Goal: Use online tool/utility

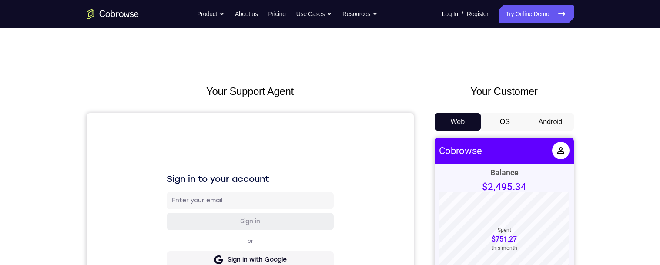
click at [557, 120] on button "Android" at bounding box center [550, 121] width 47 height 17
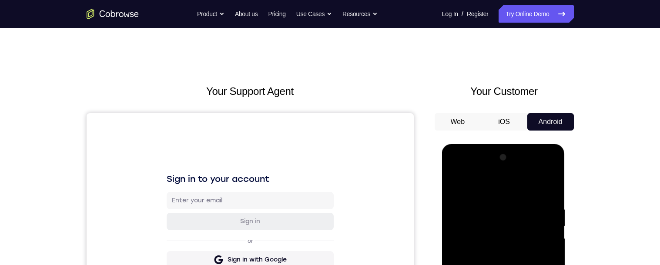
scroll to position [161, 0]
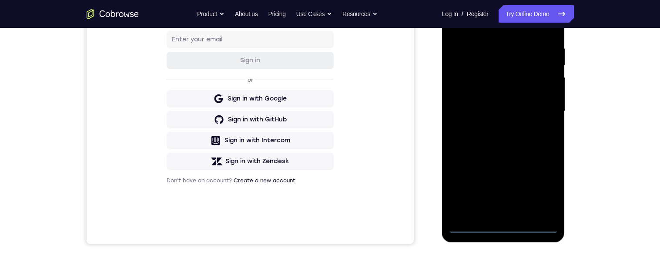
click at [497, 228] on div at bounding box center [503, 111] width 110 height 243
click at [547, 184] on div at bounding box center [503, 111] width 110 height 243
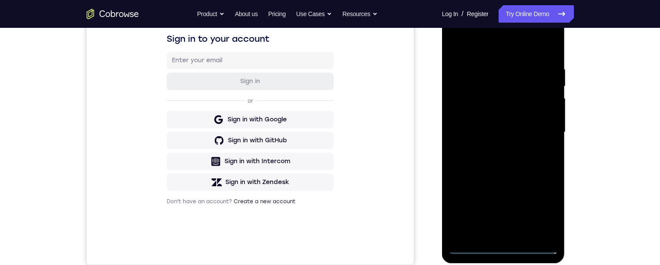
click at [504, 46] on div at bounding box center [503, 131] width 110 height 243
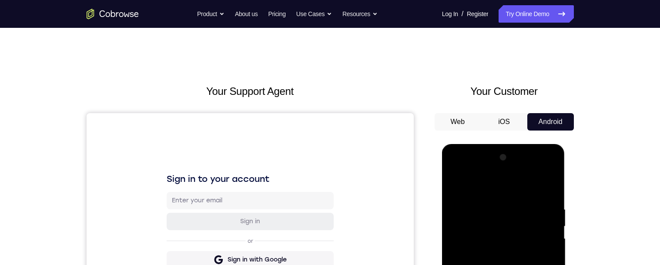
scroll to position [59, 0]
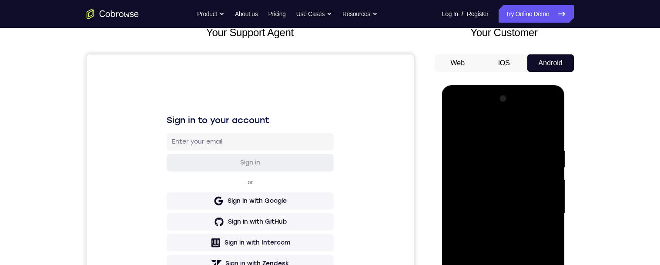
click at [542, 207] on div at bounding box center [503, 213] width 110 height 243
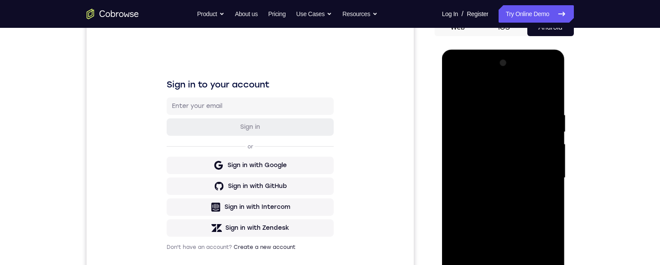
click at [494, 264] on div at bounding box center [503, 177] width 110 height 243
click at [538, 171] on div at bounding box center [503, 177] width 110 height 243
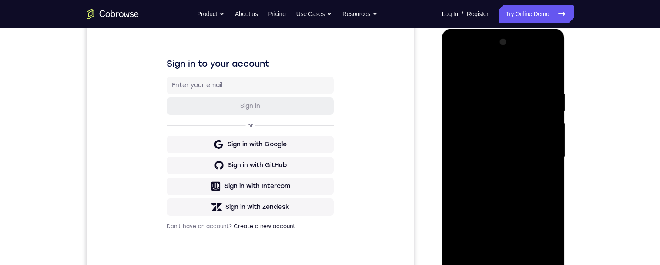
click at [531, 121] on div at bounding box center [503, 156] width 110 height 243
click at [501, 137] on div at bounding box center [503, 156] width 110 height 243
click at [527, 158] on div at bounding box center [503, 156] width 110 height 243
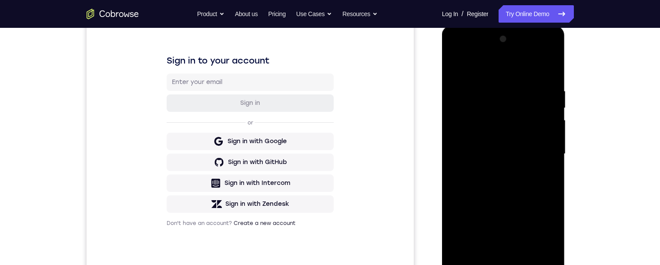
click at [519, 183] on div at bounding box center [503, 153] width 110 height 243
click at [527, 177] on div at bounding box center [503, 153] width 110 height 243
click at [522, 184] on div at bounding box center [503, 153] width 110 height 243
click at [520, 183] on div at bounding box center [503, 153] width 110 height 243
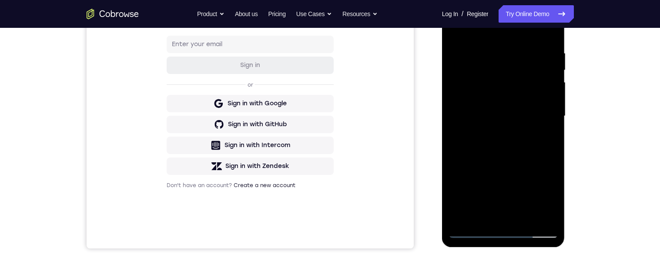
scroll to position [164, 0]
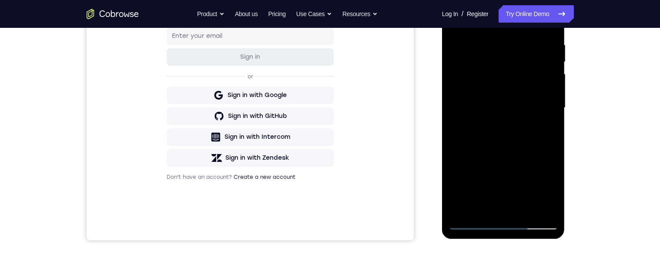
click at [527, 129] on div at bounding box center [503, 107] width 110 height 243
click at [526, 210] on div at bounding box center [503, 107] width 110 height 243
click at [517, 155] on div at bounding box center [503, 107] width 110 height 243
click at [515, 155] on div at bounding box center [503, 107] width 110 height 243
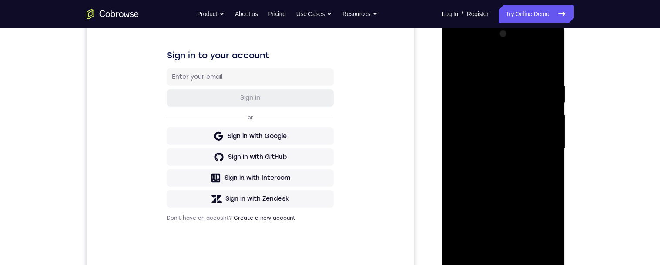
scroll to position [119, 0]
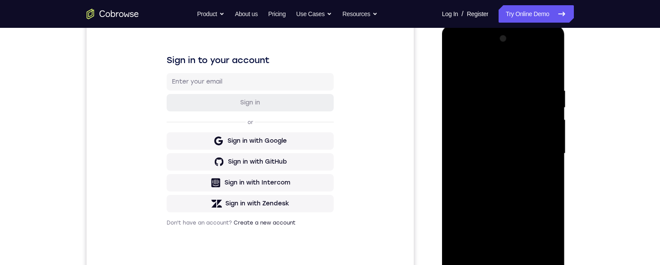
click at [453, 68] on div at bounding box center [503, 153] width 110 height 243
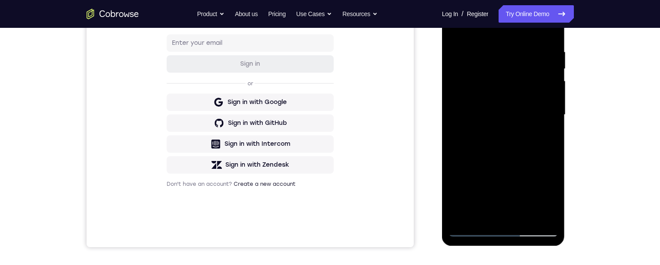
click at [513, 106] on div at bounding box center [503, 114] width 110 height 243
click at [494, 157] on div at bounding box center [503, 114] width 110 height 243
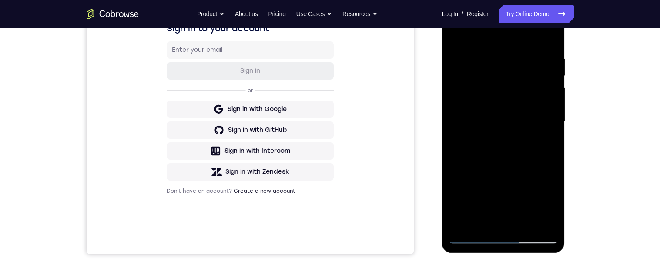
scroll to position [142, 0]
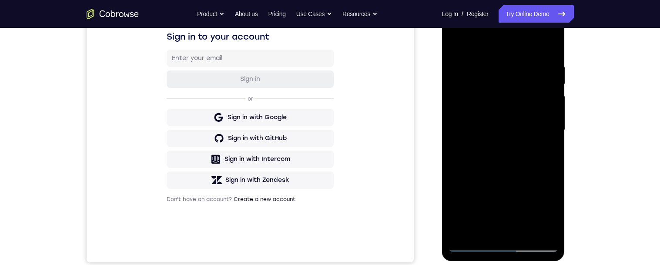
click at [550, 221] on div at bounding box center [503, 129] width 110 height 243
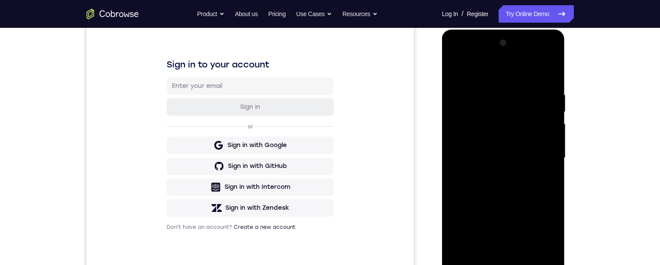
click at [457, 73] on div at bounding box center [503, 157] width 110 height 243
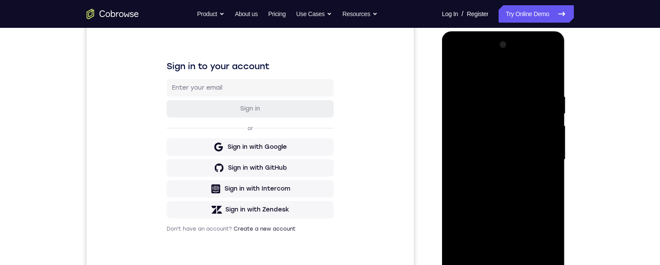
scroll to position [162, 0]
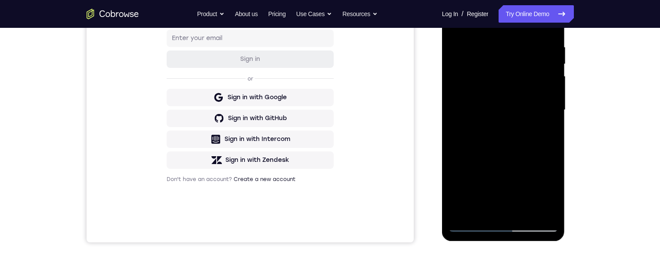
click at [526, 213] on div at bounding box center [503, 109] width 110 height 243
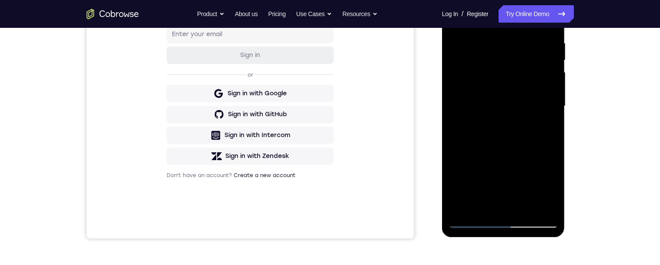
click at [506, 131] on div at bounding box center [503, 105] width 110 height 243
click at [490, 204] on div at bounding box center [503, 105] width 110 height 243
click at [507, 98] on div at bounding box center [503, 105] width 110 height 243
click at [540, 177] on div at bounding box center [503, 105] width 110 height 243
click at [545, 129] on div at bounding box center [503, 105] width 110 height 243
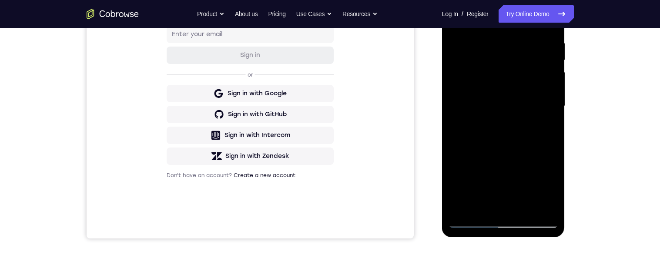
click at [493, 72] on div at bounding box center [503, 105] width 110 height 243
click at [517, 147] on div at bounding box center [503, 105] width 110 height 243
click at [511, 148] on div at bounding box center [503, 105] width 110 height 243
click at [550, 189] on div at bounding box center [503, 105] width 110 height 243
click at [547, 129] on div at bounding box center [503, 105] width 110 height 243
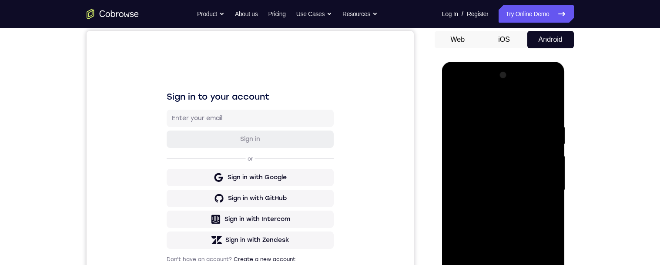
scroll to position [77, 0]
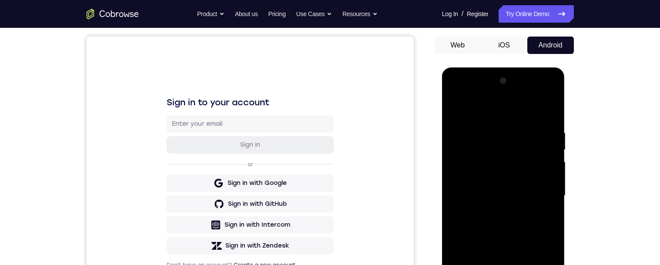
click at [545, 220] on div at bounding box center [503, 195] width 110 height 243
click at [453, 109] on div at bounding box center [503, 195] width 110 height 243
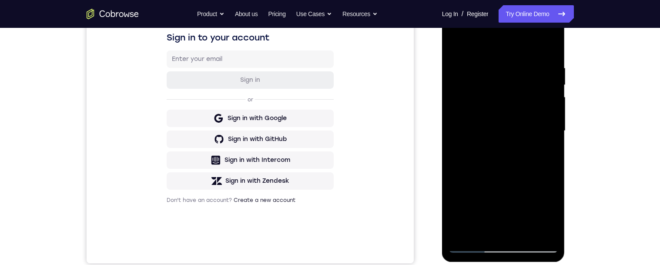
scroll to position [143, 0]
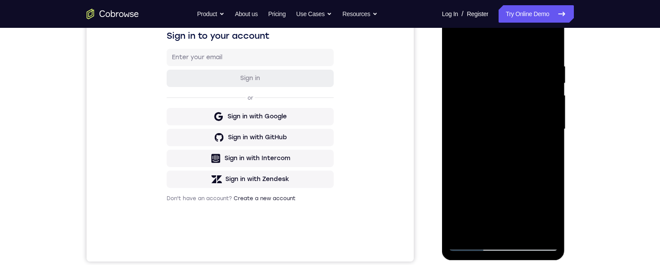
click at [508, 173] on div at bounding box center [503, 128] width 110 height 243
click at [454, 48] on div at bounding box center [503, 128] width 110 height 243
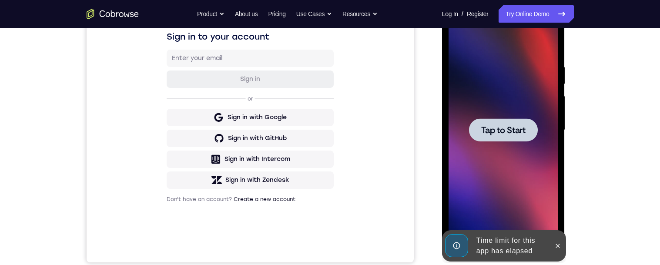
click at [513, 133] on span "Tap to Start" at bounding box center [503, 130] width 44 height 9
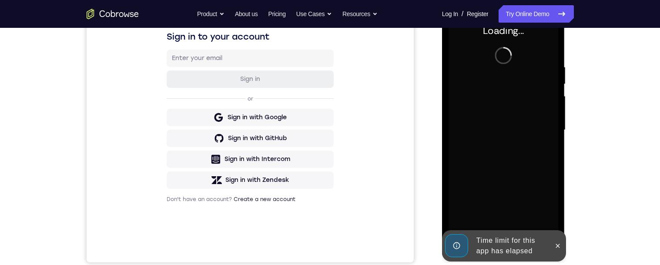
scroll to position [154, 0]
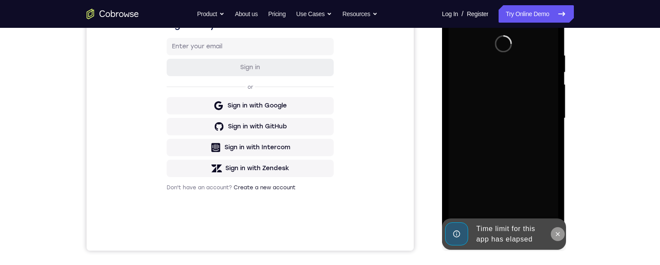
click at [558, 233] on icon at bounding box center [558, 234] width 4 height 4
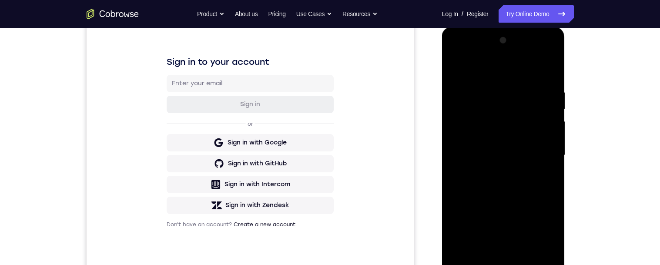
scroll to position [171, 0]
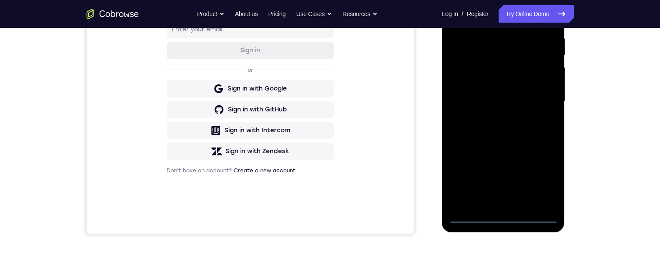
click at [507, 215] on div at bounding box center [503, 101] width 110 height 243
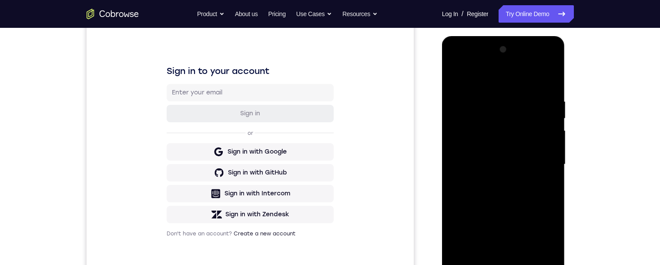
click at [544, 240] on div at bounding box center [503, 164] width 110 height 243
click at [519, 81] on div at bounding box center [503, 164] width 110 height 243
click at [544, 165] on div at bounding box center [503, 164] width 110 height 243
click at [497, 183] on div at bounding box center [503, 164] width 110 height 243
click at [523, 160] on div at bounding box center [503, 164] width 110 height 243
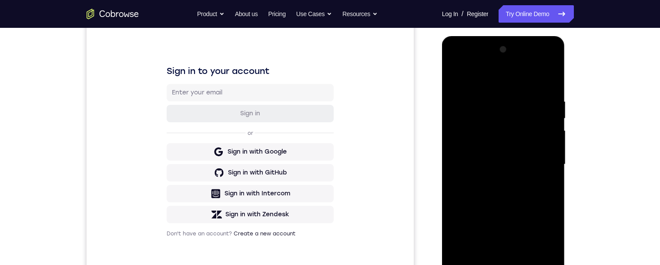
click at [522, 147] on div at bounding box center [503, 164] width 110 height 243
click at [536, 165] on div at bounding box center [503, 164] width 110 height 243
click at [534, 194] on div at bounding box center [503, 164] width 110 height 243
click at [534, 190] on div at bounding box center [503, 164] width 110 height 243
click at [537, 193] on div at bounding box center [503, 164] width 110 height 243
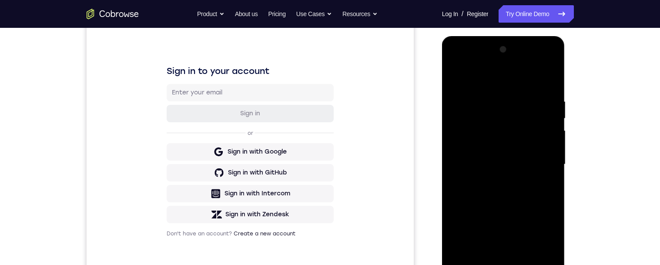
click at [525, 190] on div at bounding box center [503, 164] width 110 height 243
click at [547, 93] on div at bounding box center [503, 164] width 110 height 243
click at [551, 96] on div at bounding box center [503, 164] width 110 height 243
click at [516, 193] on div at bounding box center [503, 164] width 110 height 243
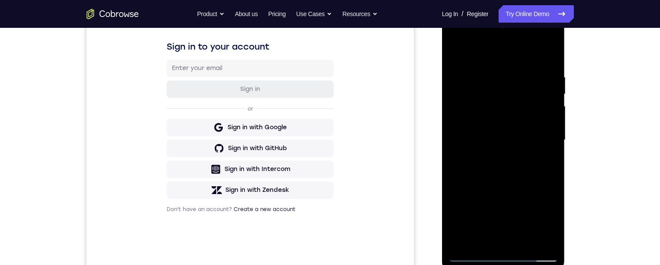
click at [452, 39] on div at bounding box center [503, 139] width 110 height 243
click at [469, 112] on div at bounding box center [503, 139] width 110 height 243
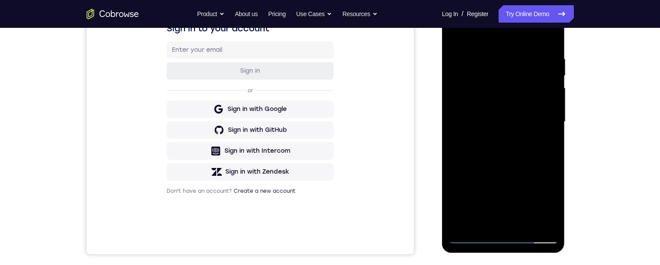
click at [531, 142] on div at bounding box center [503, 121] width 110 height 243
click at [551, 133] on div at bounding box center [503, 121] width 110 height 243
click at [553, 136] on div at bounding box center [503, 121] width 110 height 243
click at [507, 135] on div at bounding box center [503, 121] width 110 height 243
click at [507, 134] on div at bounding box center [503, 121] width 110 height 243
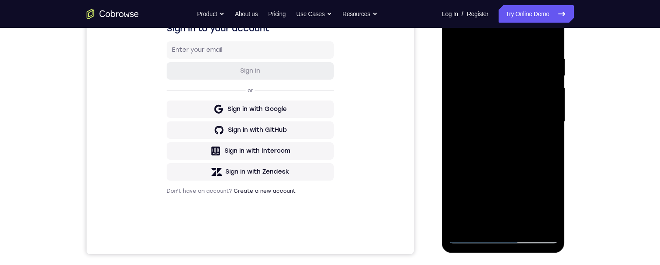
click at [554, 215] on div at bounding box center [503, 121] width 110 height 243
click at [518, 96] on div at bounding box center [503, 121] width 110 height 243
click at [516, 98] on div at bounding box center [503, 121] width 110 height 243
click at [553, 151] on div at bounding box center [503, 121] width 110 height 243
click at [551, 153] on div at bounding box center [503, 121] width 110 height 243
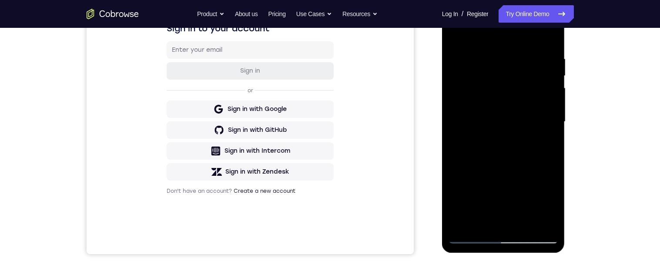
click at [553, 151] on div at bounding box center [503, 121] width 110 height 243
click at [553, 149] on div at bounding box center [503, 121] width 110 height 243
click at [552, 152] on div at bounding box center [503, 121] width 110 height 243
click at [481, 225] on div at bounding box center [503, 121] width 110 height 243
click at [507, 35] on div at bounding box center [503, 121] width 110 height 243
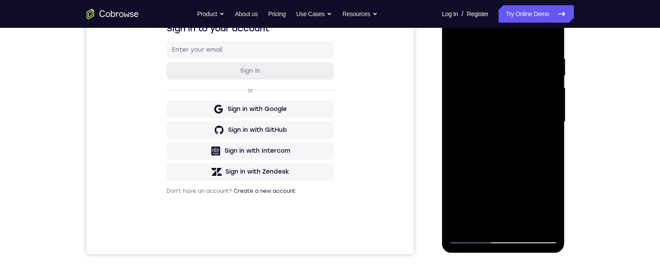
click at [488, 38] on div at bounding box center [503, 121] width 110 height 243
click at [535, 35] on div at bounding box center [503, 121] width 110 height 243
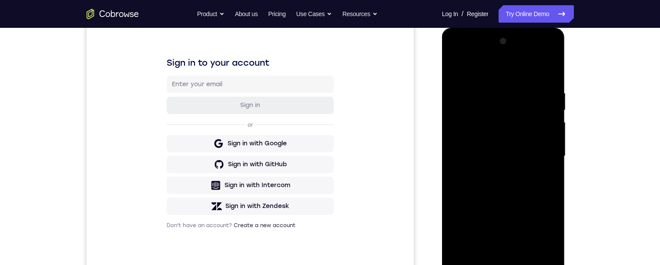
click at [509, 87] on div at bounding box center [503, 155] width 110 height 243
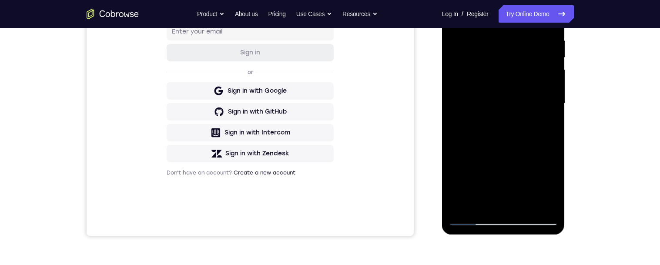
scroll to position [170, 0]
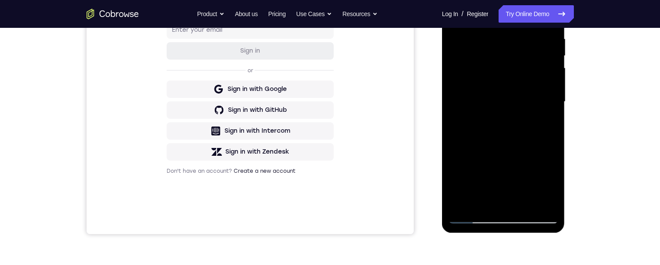
click at [510, 138] on div at bounding box center [503, 101] width 110 height 243
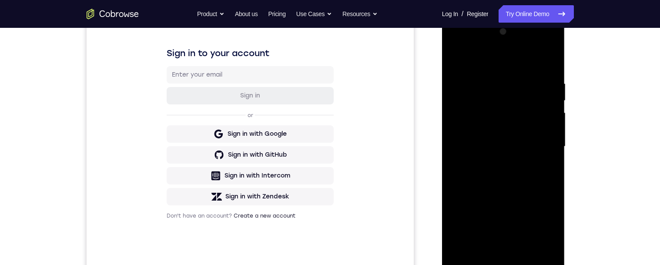
click at [517, 73] on div at bounding box center [503, 146] width 110 height 243
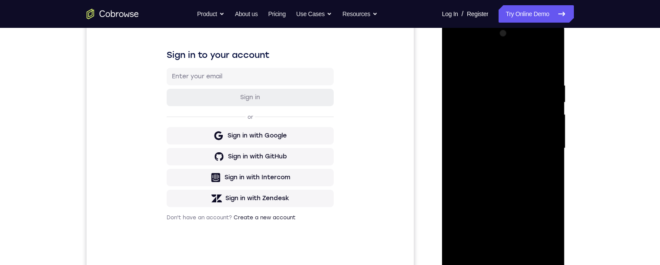
click at [457, 59] on div at bounding box center [503, 148] width 110 height 243
click at [454, 61] on div at bounding box center [503, 148] width 110 height 243
click at [517, 78] on div at bounding box center [503, 148] width 110 height 243
click at [543, 183] on div at bounding box center [503, 148] width 110 height 243
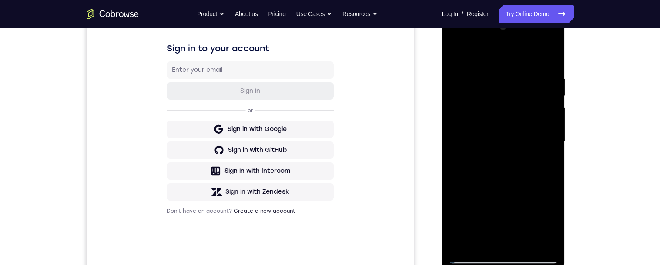
scroll to position [130, 0]
click at [509, 67] on div at bounding box center [503, 142] width 110 height 243
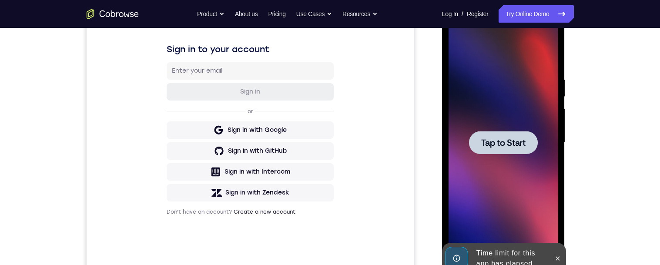
click at [514, 97] on div at bounding box center [503, 142] width 110 height 243
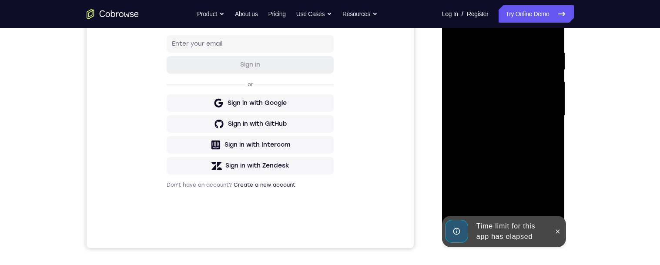
scroll to position [165, 0]
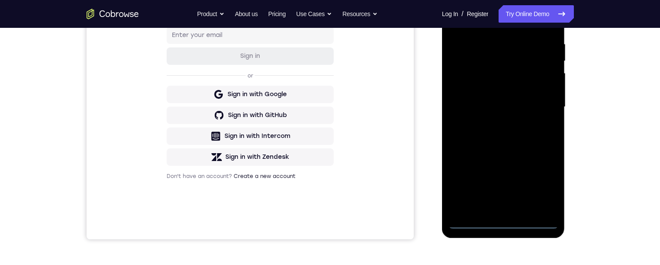
click at [507, 223] on div at bounding box center [503, 106] width 110 height 243
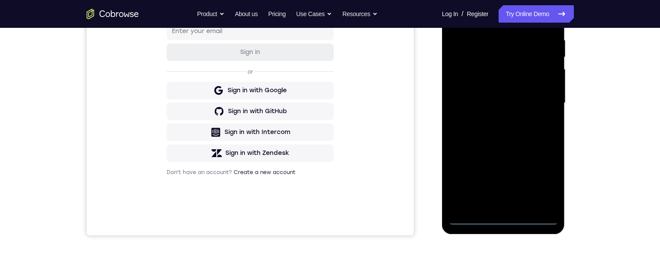
scroll to position [134, 0]
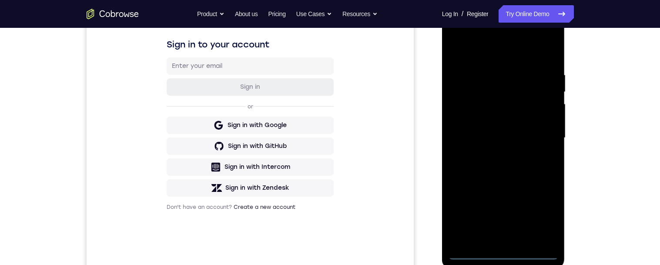
click at [544, 221] on div at bounding box center [503, 137] width 110 height 243
click at [509, 62] on div at bounding box center [503, 137] width 110 height 243
click at [506, 54] on div at bounding box center [503, 137] width 110 height 243
click at [545, 142] on div at bounding box center [503, 137] width 110 height 243
click at [496, 240] on div at bounding box center [503, 137] width 110 height 243
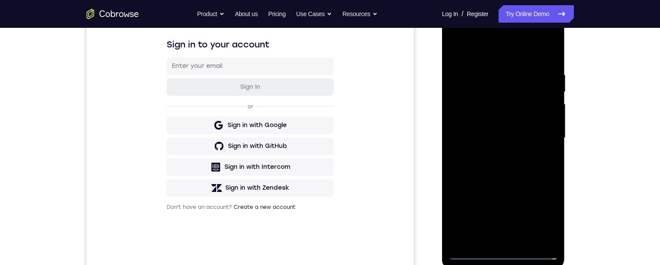
click at [527, 130] on div at bounding box center [503, 137] width 110 height 243
click at [503, 120] on div at bounding box center [503, 137] width 110 height 243
click at [527, 141] on div at bounding box center [503, 137] width 110 height 243
click at [536, 170] on div at bounding box center [503, 137] width 110 height 243
click at [527, 164] on div at bounding box center [503, 137] width 110 height 243
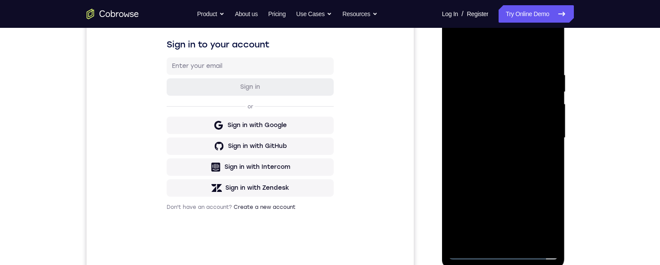
click at [535, 169] on div at bounding box center [503, 137] width 110 height 243
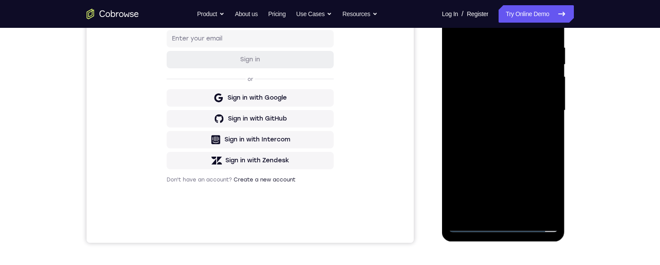
click at [483, 213] on div at bounding box center [503, 110] width 110 height 243
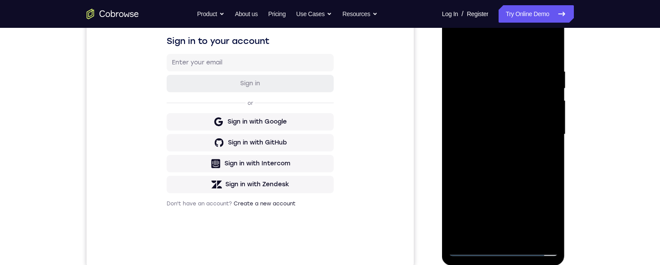
click at [532, 156] on div at bounding box center [503, 134] width 110 height 243
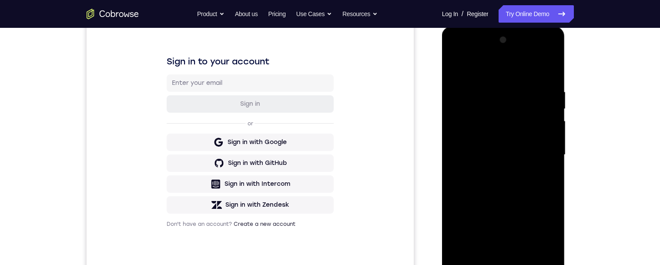
scroll to position [147, 0]
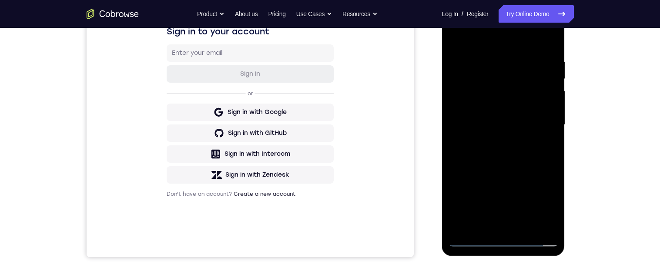
click at [483, 226] on div at bounding box center [503, 124] width 110 height 243
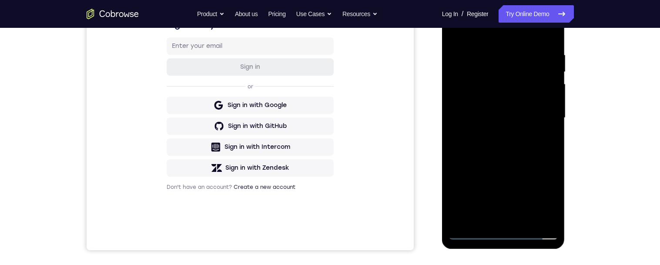
scroll to position [128, 0]
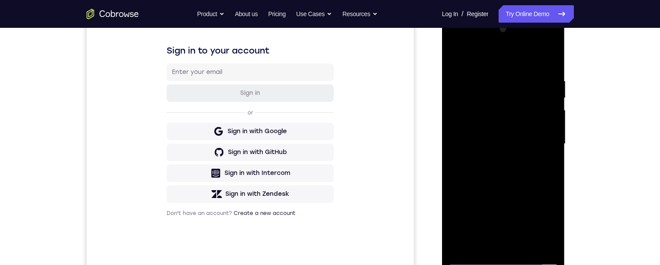
click at [516, 59] on div at bounding box center [503, 143] width 110 height 243
click at [500, 74] on div at bounding box center [503, 143] width 110 height 243
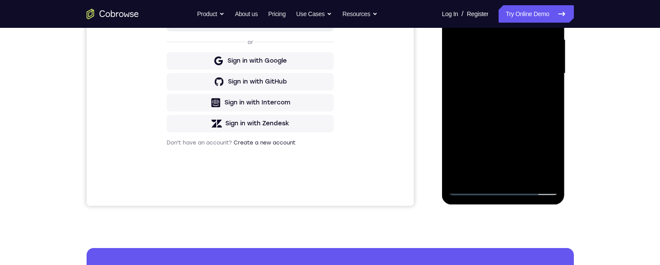
scroll to position [200, 0]
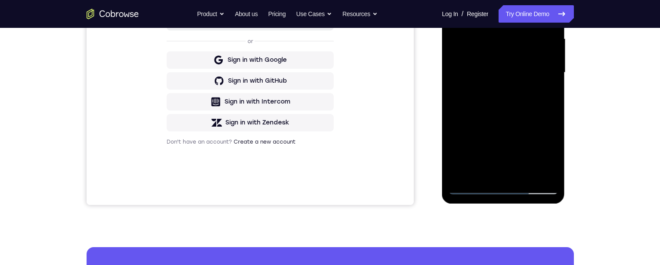
click at [534, 76] on div at bounding box center [503, 72] width 110 height 243
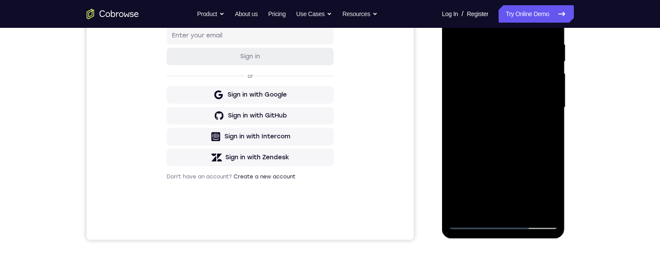
scroll to position [142, 0]
